Goal: Check status: Check status

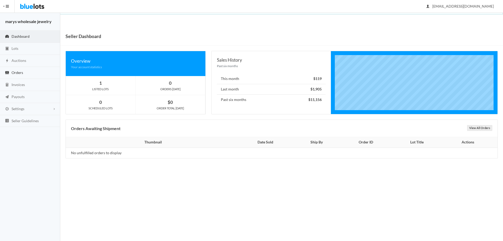
click at [27, 74] on link "Orders" at bounding box center [30, 73] width 60 height 12
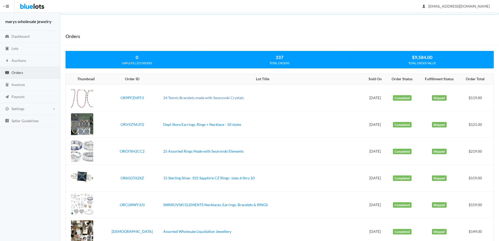
click at [170, 97] on link "24 Tennis Bracelets made with Swarovski Crystals" at bounding box center [203, 97] width 81 height 4
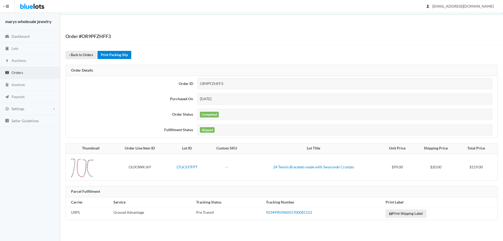
click at [122, 55] on link "Print Packing Slip" at bounding box center [114, 55] width 34 height 8
click at [27, 61] on link "Auctions" at bounding box center [30, 61] width 60 height 12
